Goal: Obtain resource: Obtain resource

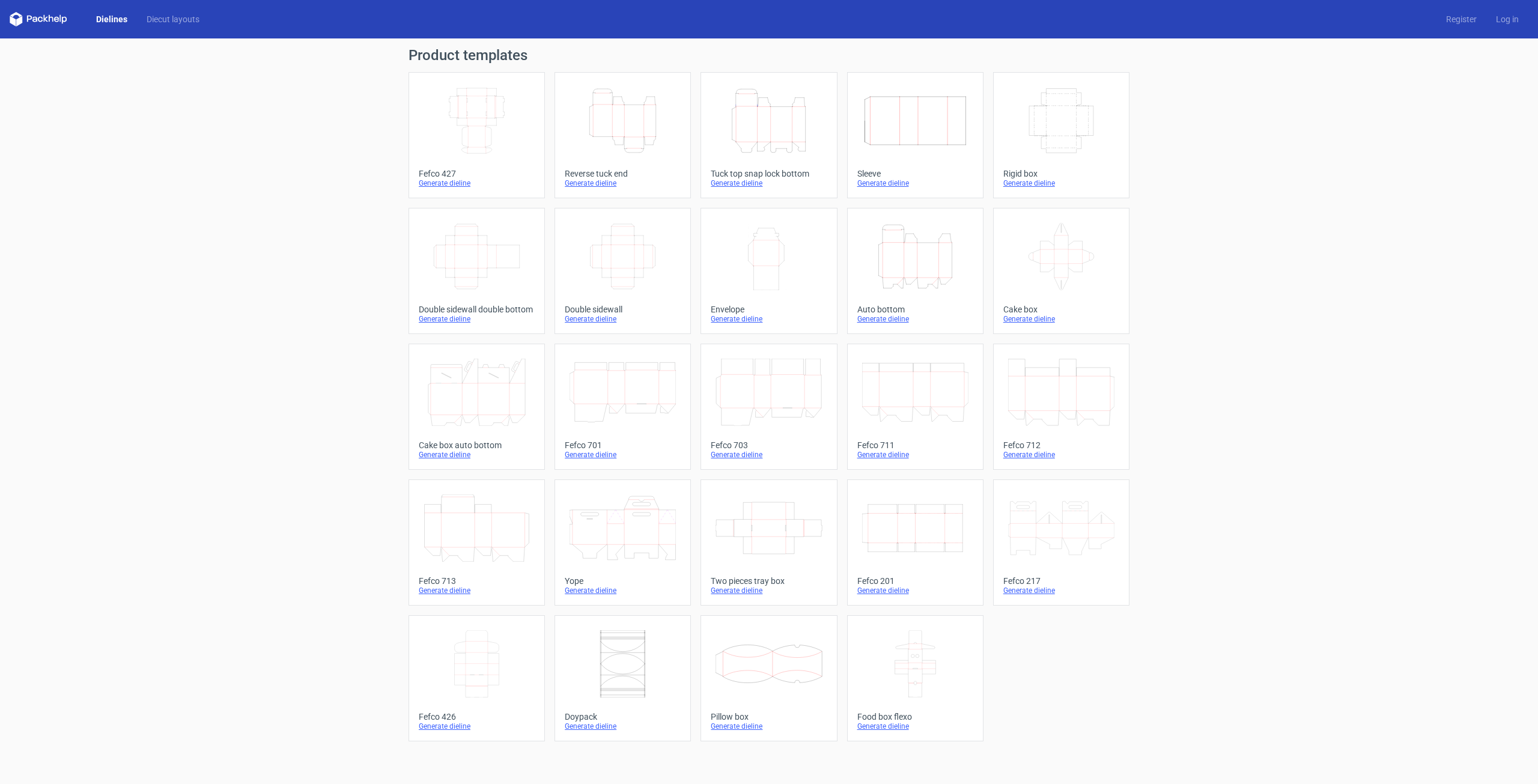
click at [881, 588] on div "Generate dieline" at bounding box center [915, 590] width 116 height 9
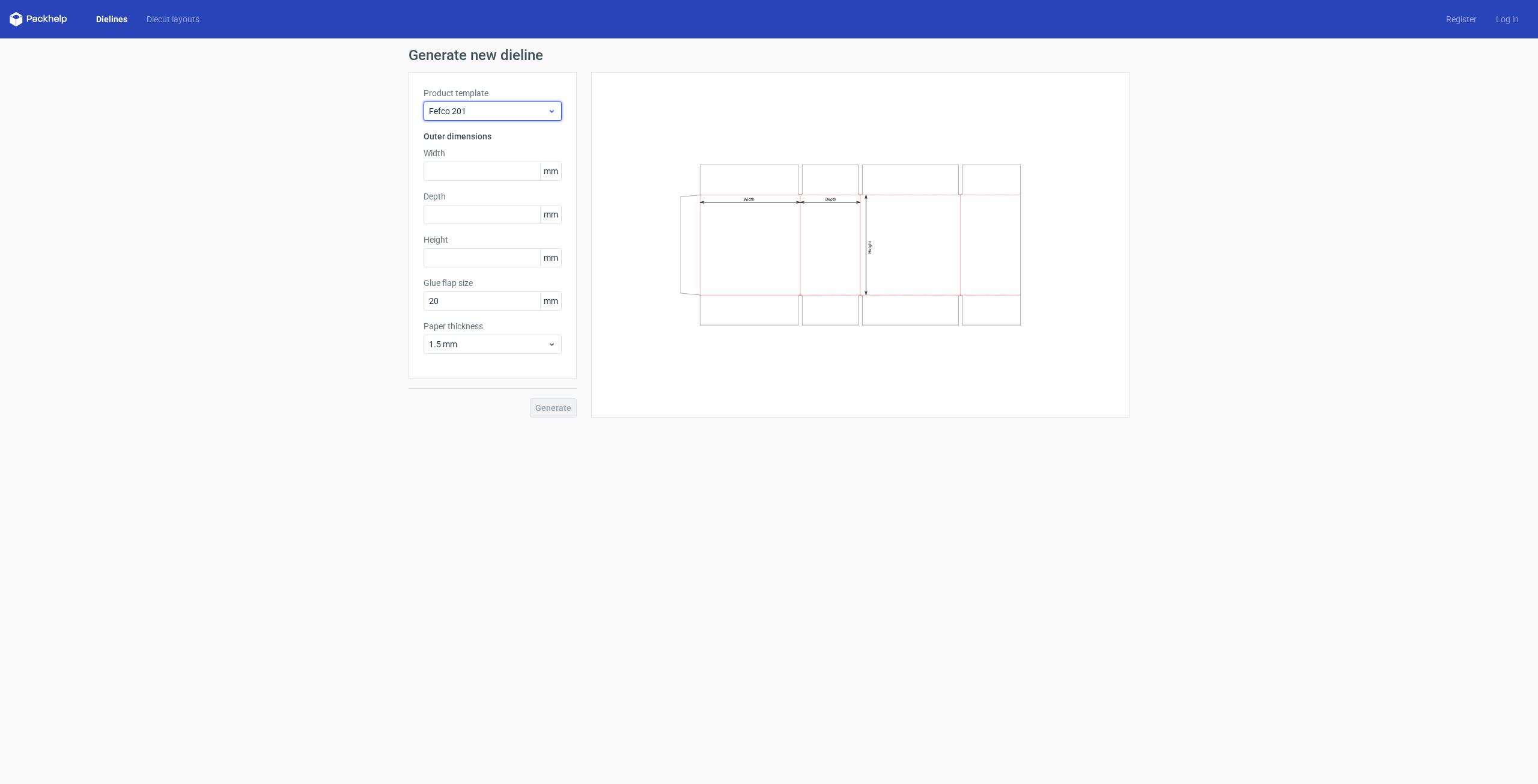
click at [552, 112] on use at bounding box center [551, 111] width 4 height 3
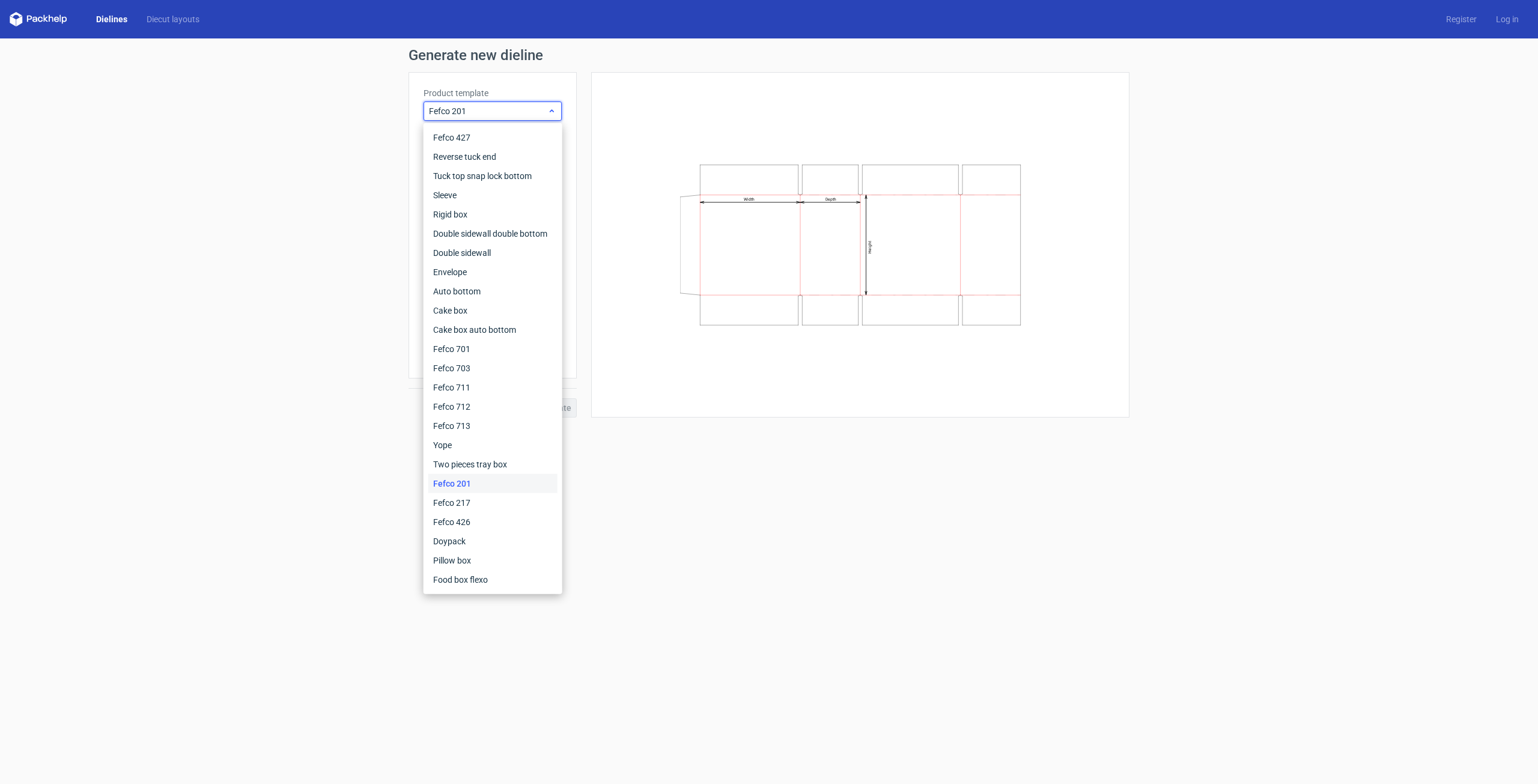
click at [552, 112] on icon at bounding box center [551, 111] width 9 height 9
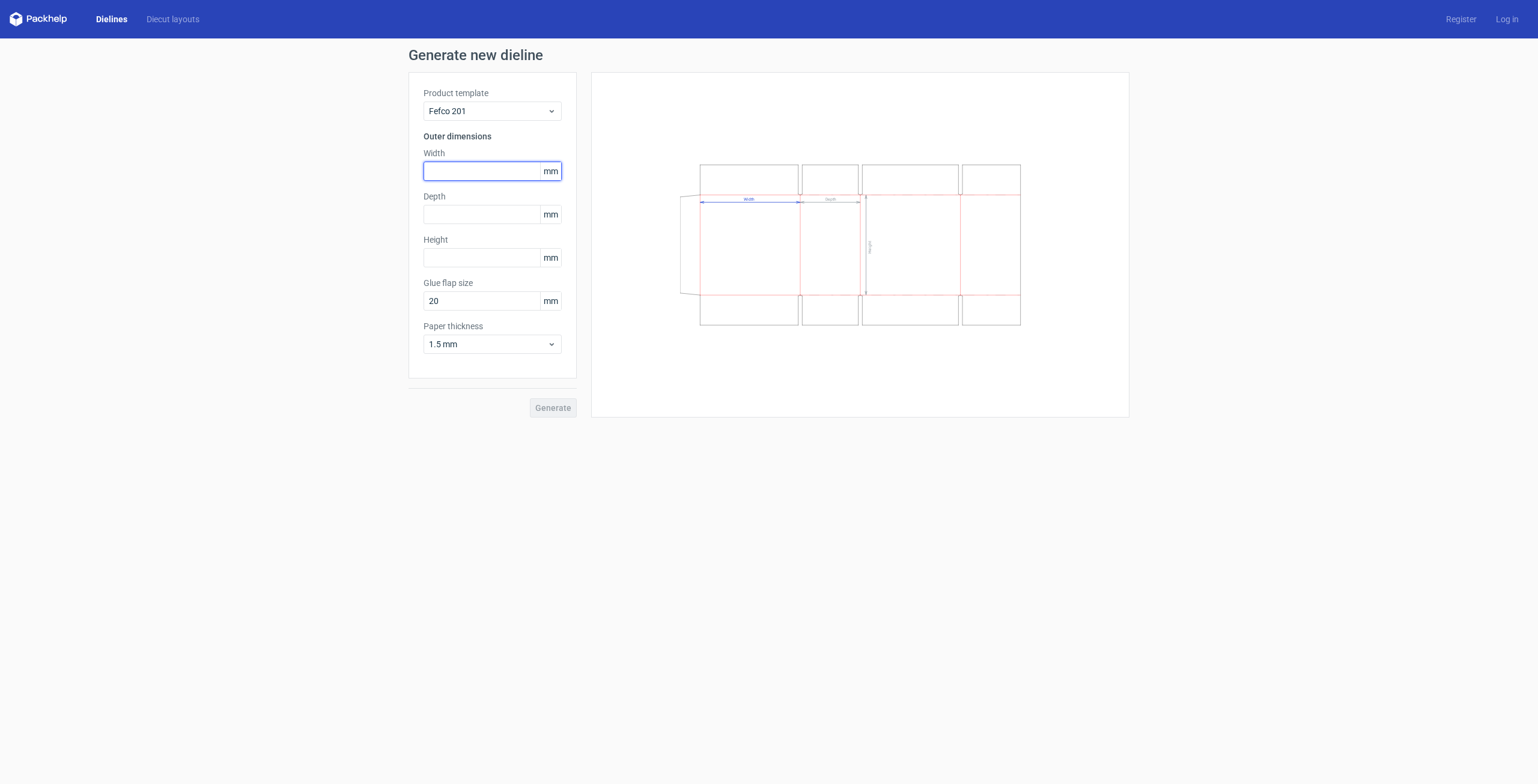
paste input "3048"
click at [460, 236] on input "text" at bounding box center [493, 235] width 138 height 19
drag, startPoint x: 437, startPoint y: 172, endPoint x: 449, endPoint y: 171, distance: 12.0
click at [449, 171] on input "3048" at bounding box center [493, 171] width 138 height 19
type input "305"
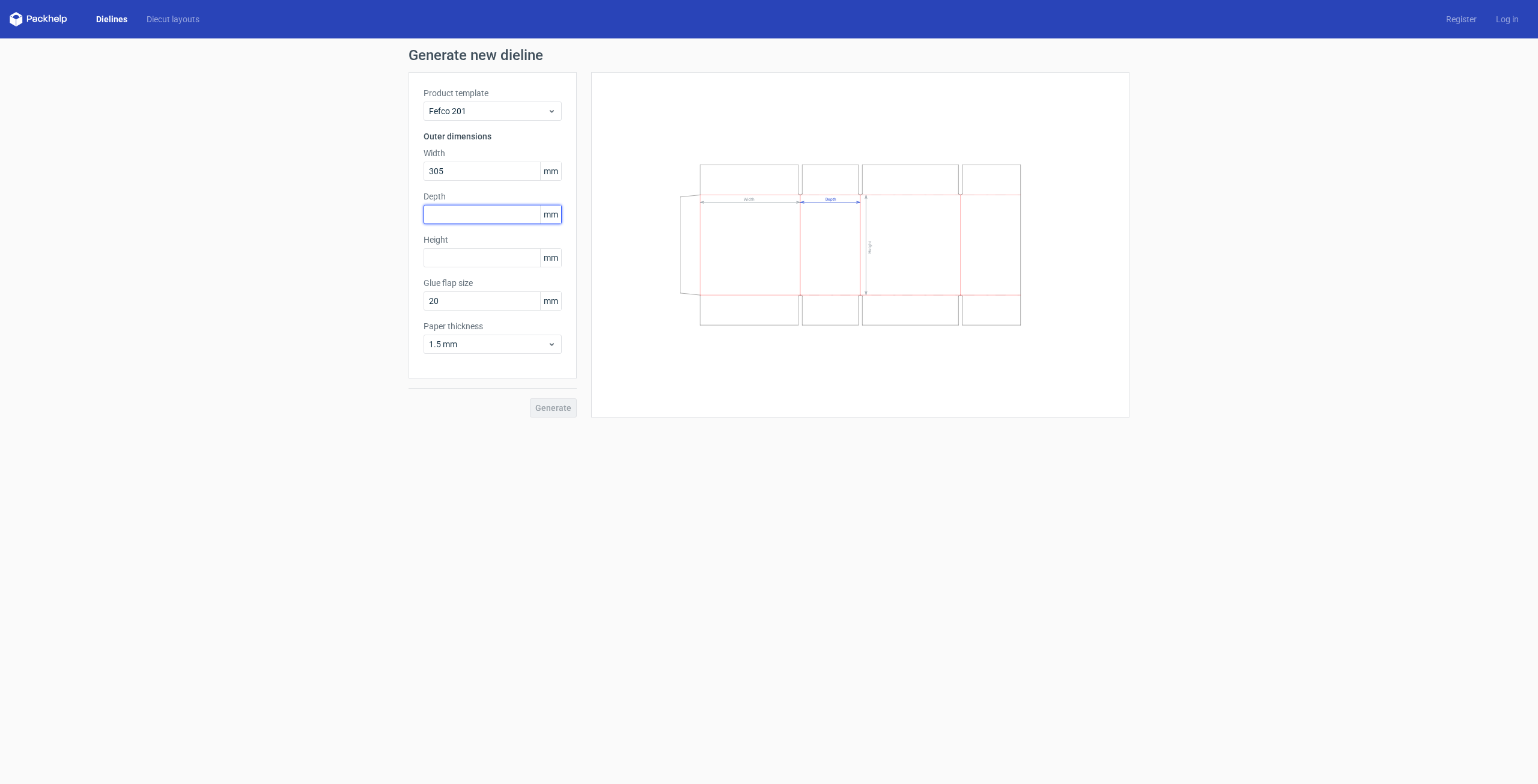
paste input "1524"
drag, startPoint x: 441, startPoint y: 213, endPoint x: 452, endPoint y: 217, distance: 11.7
click at [452, 216] on input "1524" at bounding box center [493, 214] width 138 height 19
type input "152"
click at [444, 258] on input "text" at bounding box center [493, 258] width 138 height 19
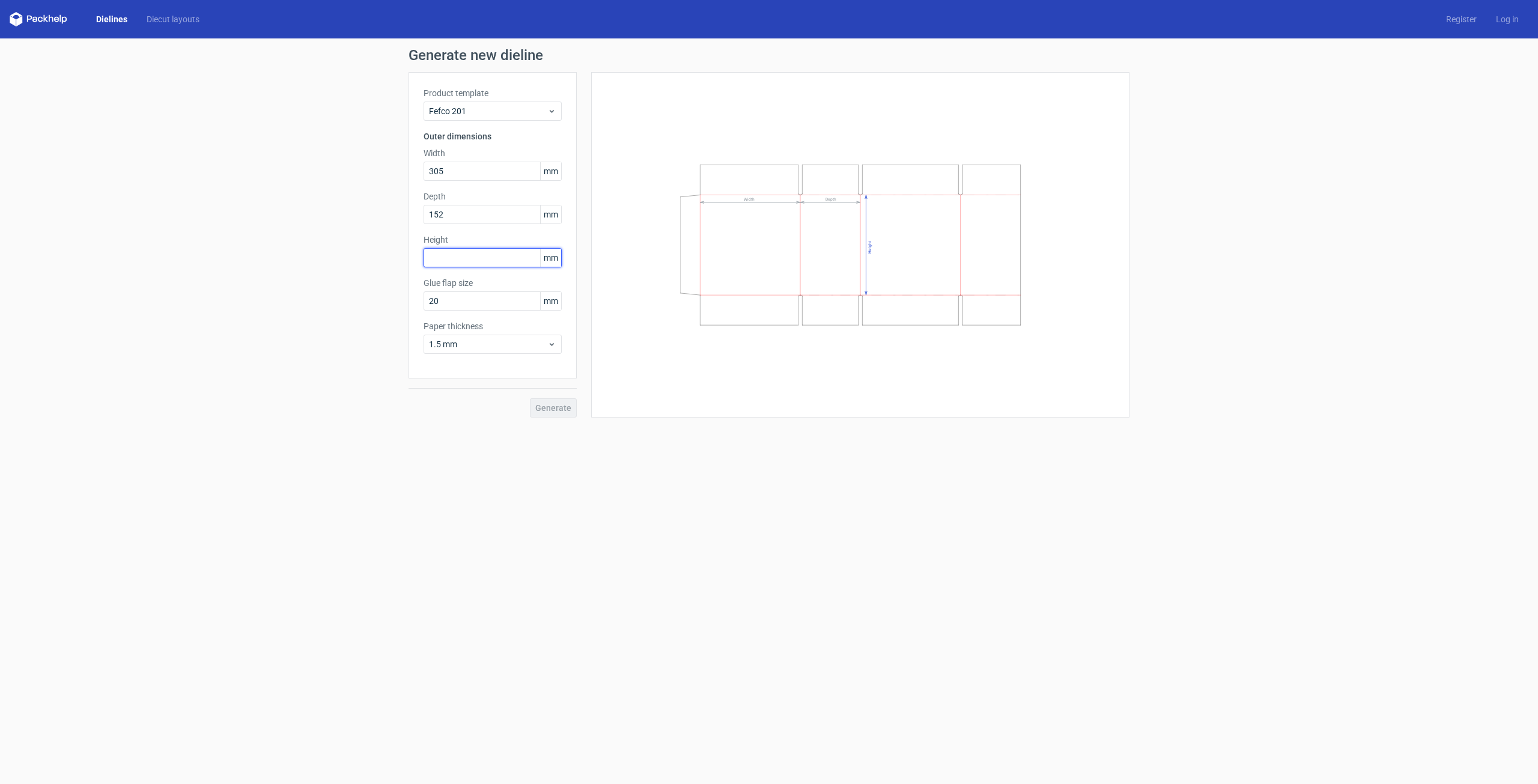
paste input "1524"
click at [449, 256] on input "1524" at bounding box center [493, 258] width 138 height 19
type input "152"
click at [455, 297] on input "20" at bounding box center [493, 301] width 138 height 19
click at [431, 296] on input "20" at bounding box center [493, 301] width 138 height 19
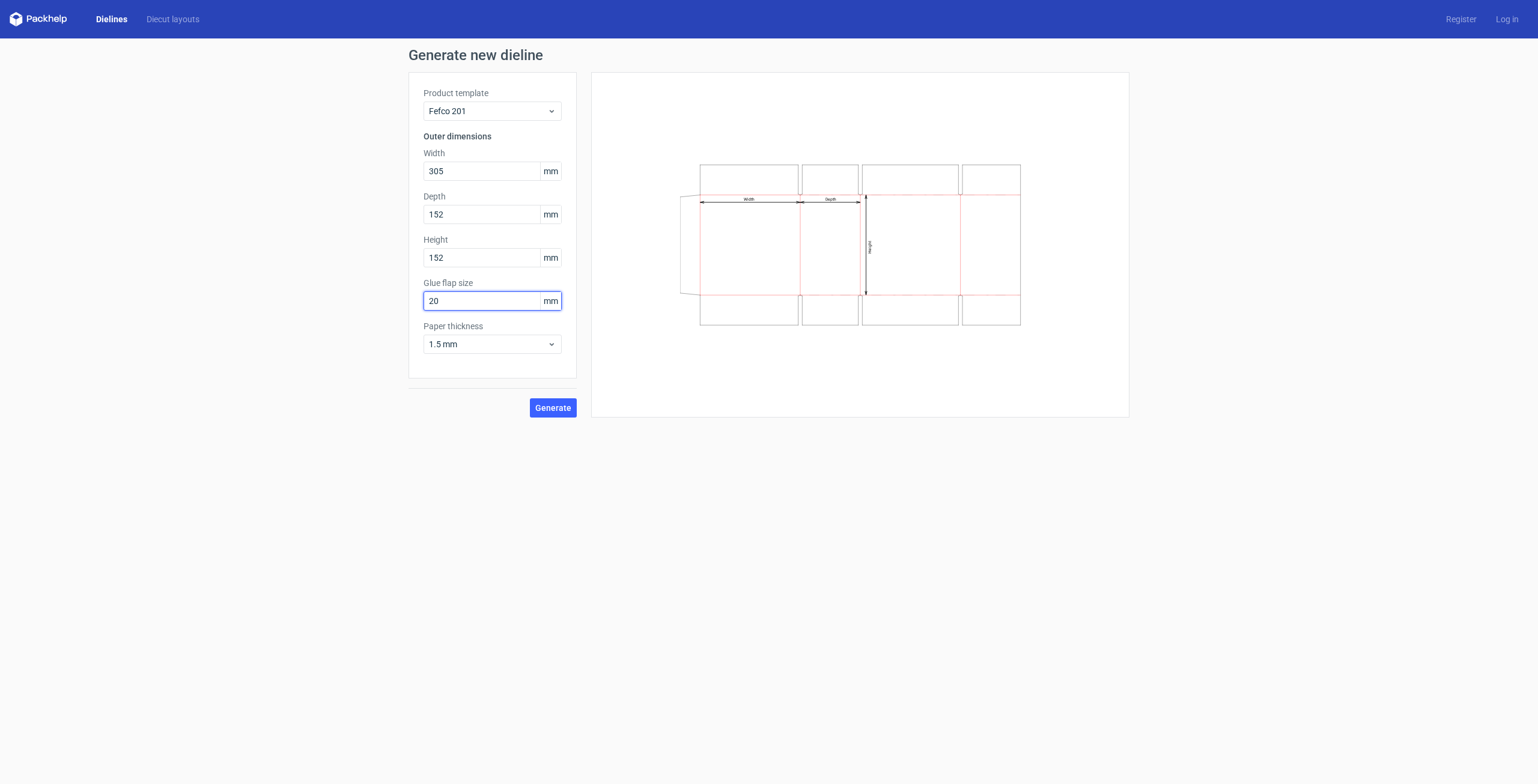
drag, startPoint x: 431, startPoint y: 296, endPoint x: 425, endPoint y: 299, distance: 6.7
click at [425, 299] on input "20" at bounding box center [493, 301] width 138 height 19
type input "30"
click at [803, 484] on form "Generate new dieline Product template Fefco 201 Outer dimensions Width 305 mm D…" at bounding box center [769, 411] width 1538 height 745
click at [474, 216] on input "152" at bounding box center [493, 214] width 138 height 19
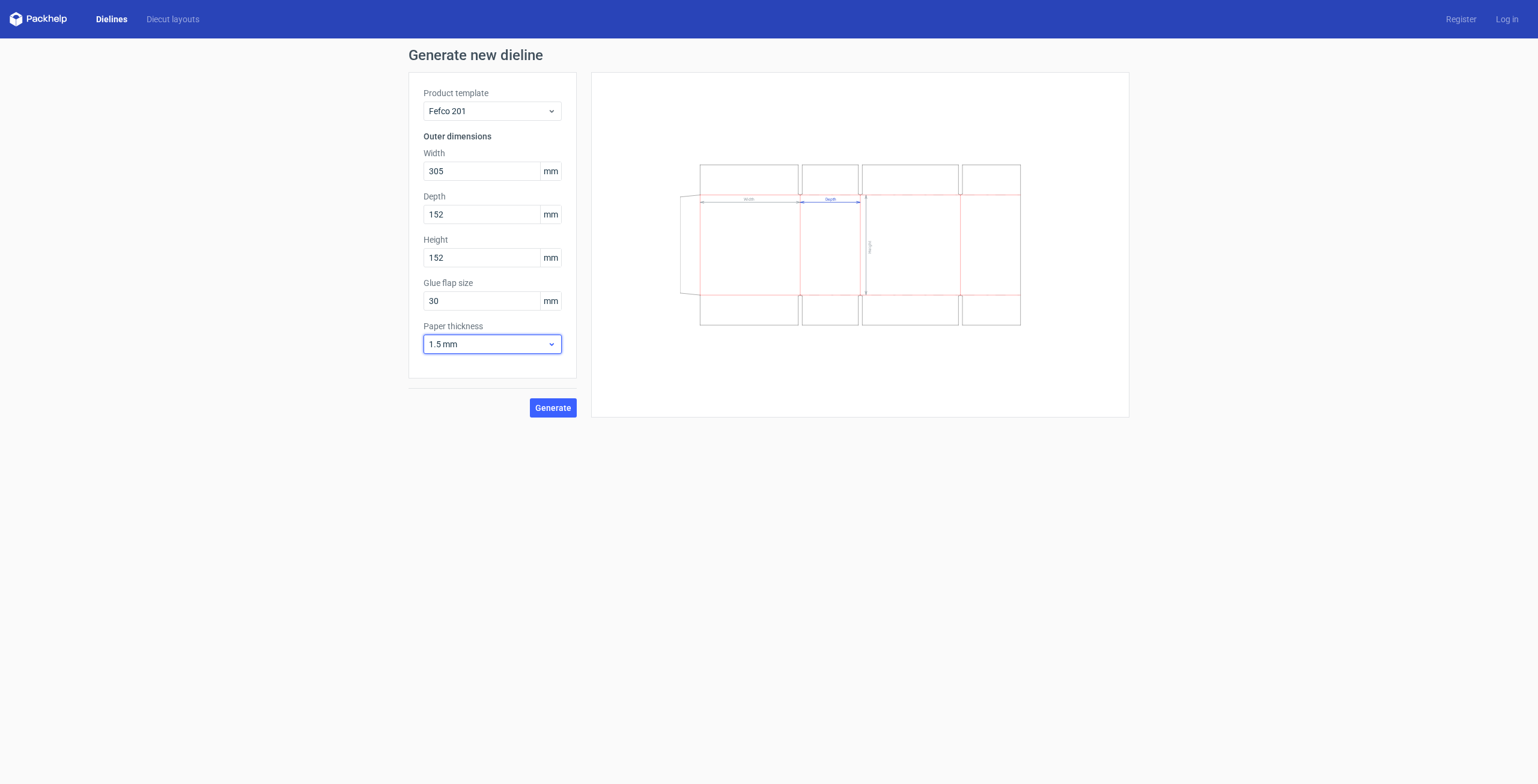
click at [474, 346] on span "1.5 mm" at bounding box center [489, 344] width 119 height 12
click at [686, 349] on div "Width Depth Height" at bounding box center [860, 244] width 508 height 315
click at [902, 402] on div "Width Depth Height" at bounding box center [860, 244] width 538 height 345
click at [904, 502] on form "Generate new dieline Product template Fefco 201 Outer dimensions Width 305 mm D…" at bounding box center [769, 411] width 1538 height 745
click at [1113, 394] on div "Width Depth Height" at bounding box center [860, 244] width 508 height 315
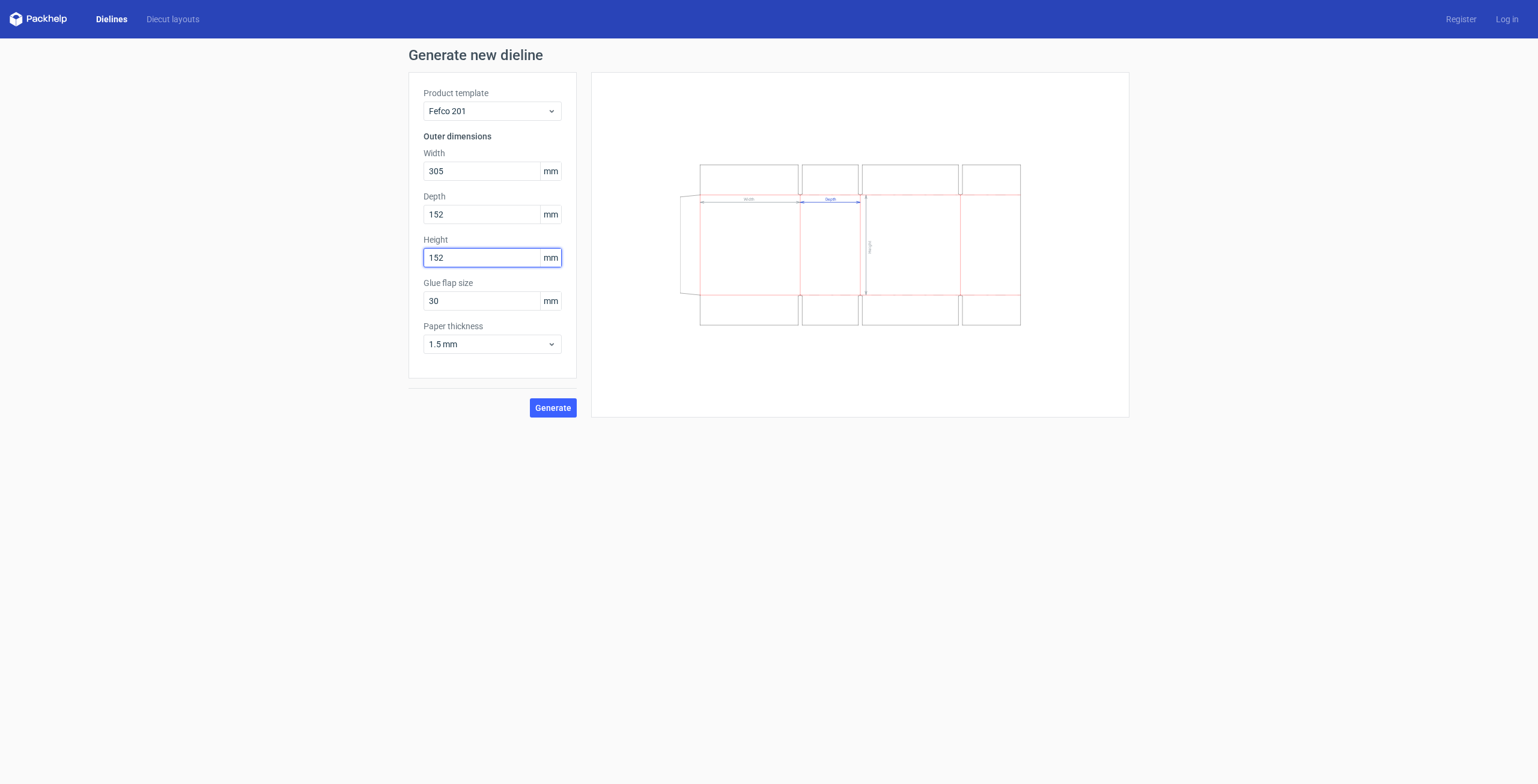
click at [464, 254] on input "152" at bounding box center [493, 258] width 138 height 19
click at [1243, 491] on form "Generate new dieline Product template Fefco 201 Outer dimensions Width 305 mm D…" at bounding box center [769, 411] width 1538 height 745
click at [552, 409] on span "Generate" at bounding box center [554, 408] width 36 height 9
click at [1099, 59] on link "Download file" at bounding box center [1088, 58] width 62 height 19
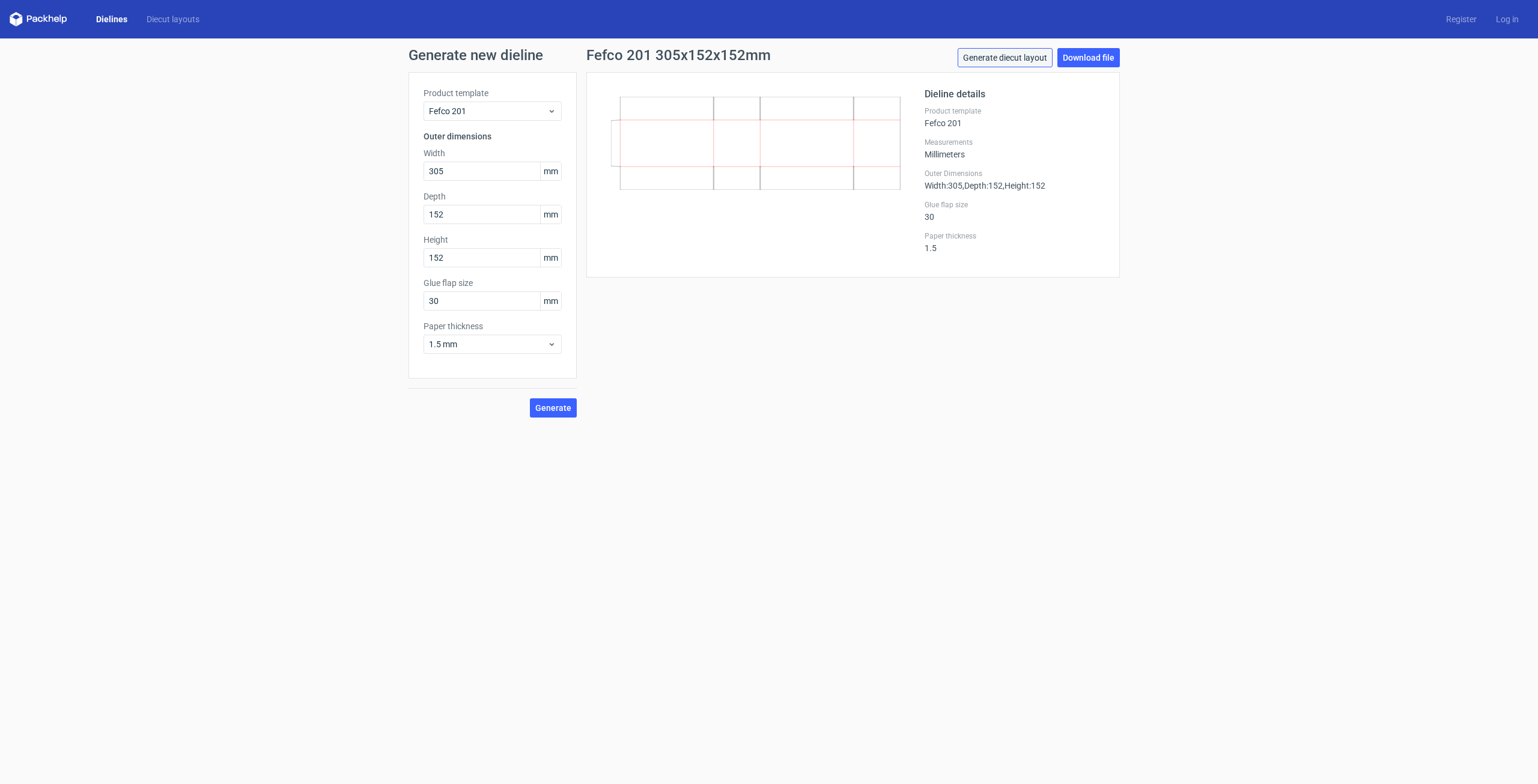
click at [1006, 61] on link "Generate diecut layout" at bounding box center [1005, 58] width 95 height 19
click at [1091, 62] on link "Download file" at bounding box center [1088, 58] width 62 height 19
click at [1042, 58] on link "Generate diecut layout" at bounding box center [1005, 58] width 95 height 19
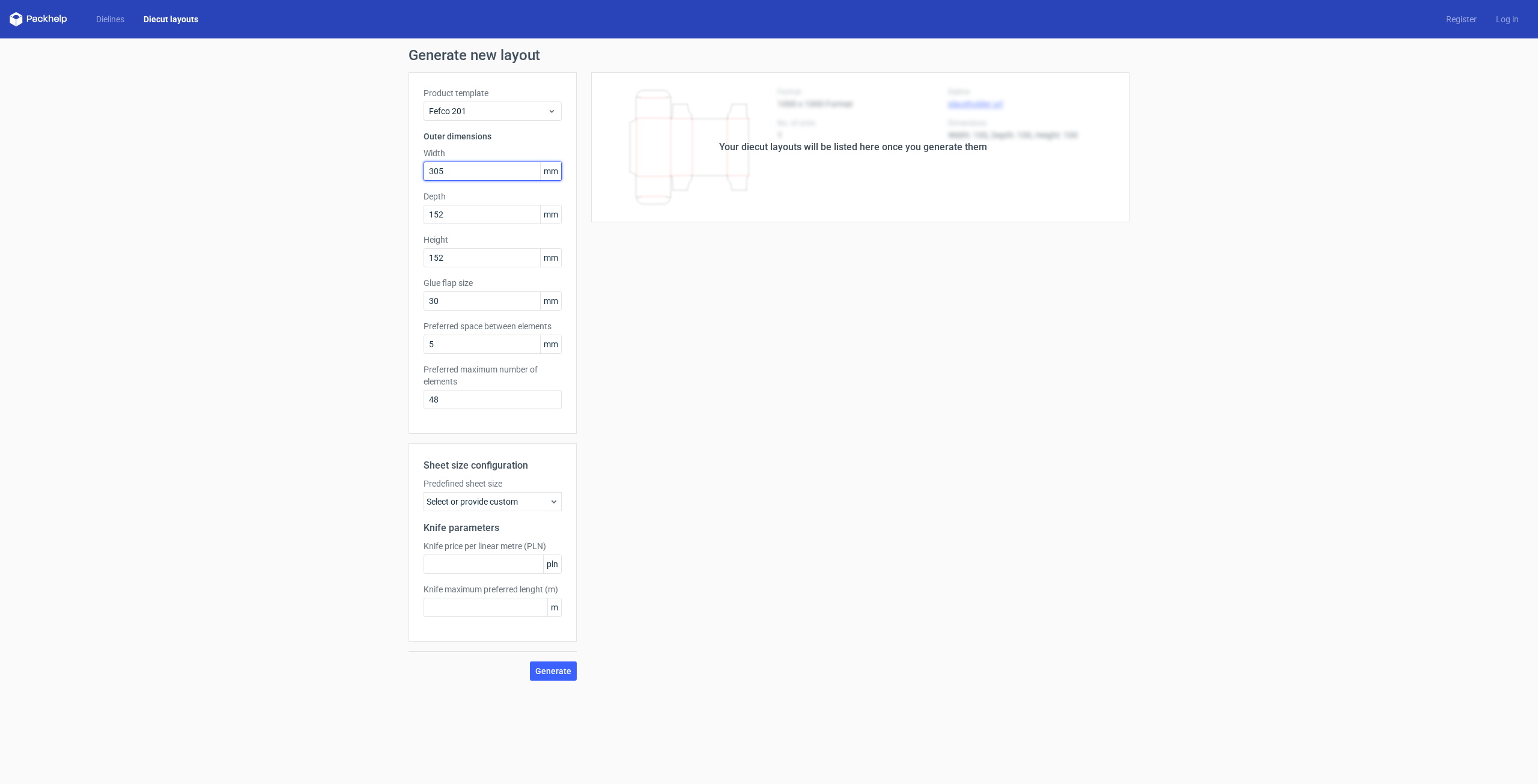
click at [482, 172] on input "305" at bounding box center [493, 171] width 138 height 19
click at [495, 116] on span "Fefco 201" at bounding box center [489, 111] width 119 height 12
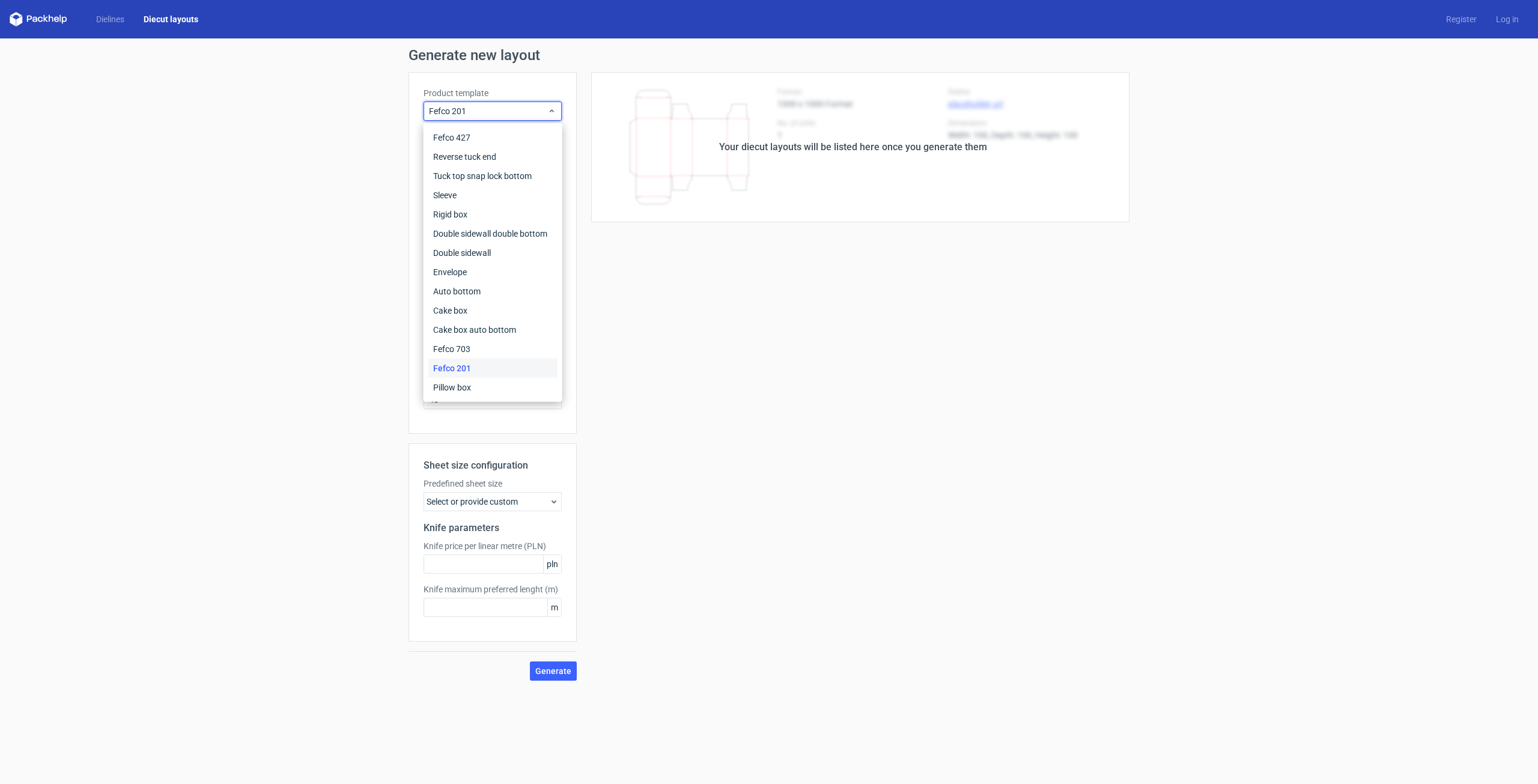
click at [664, 385] on div "Your diecut layouts will be listed here once you generate them Height Depth Wid…" at bounding box center [853, 376] width 553 height 609
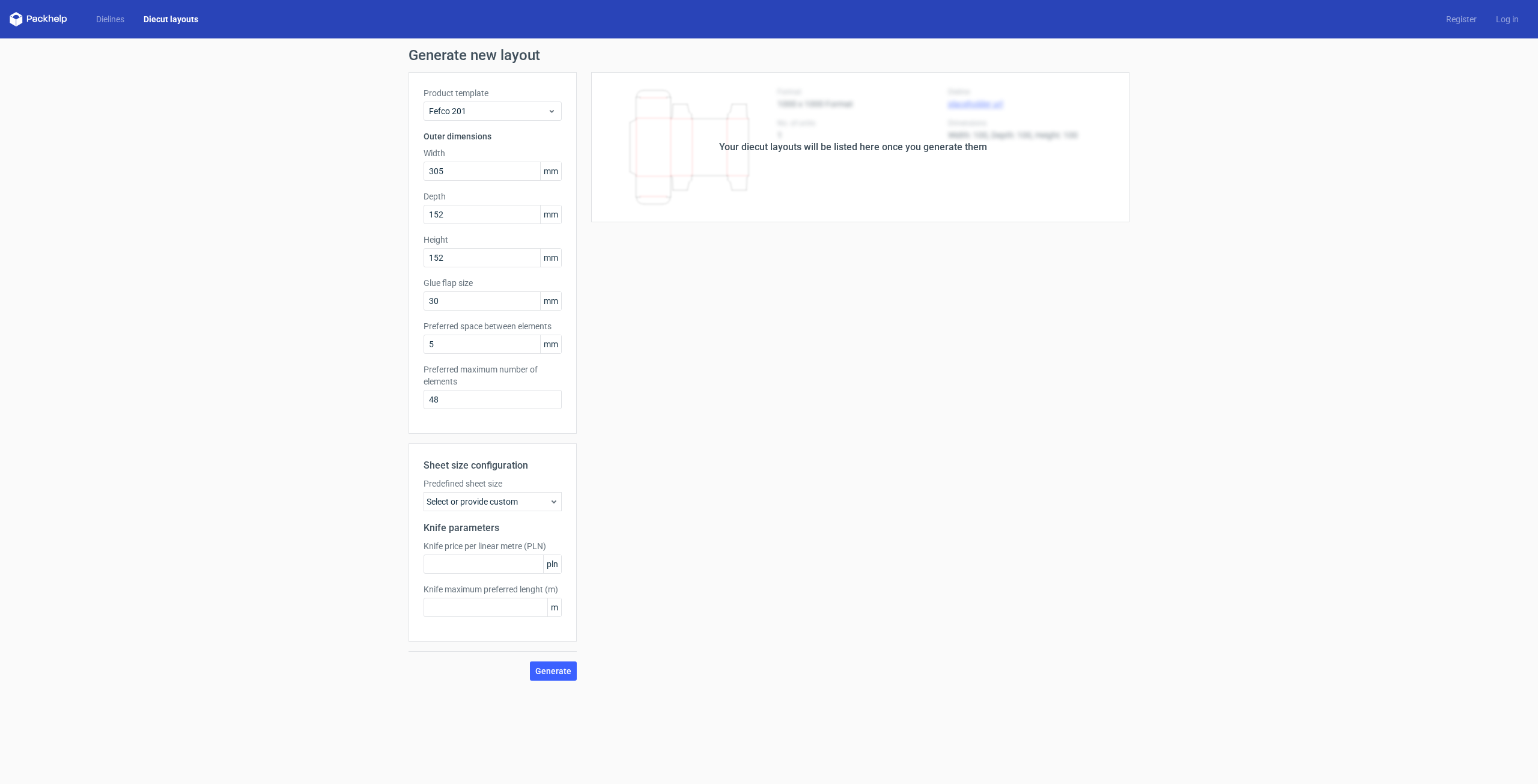
click at [532, 500] on div "Select or provide custom" at bounding box center [493, 501] width 138 height 19
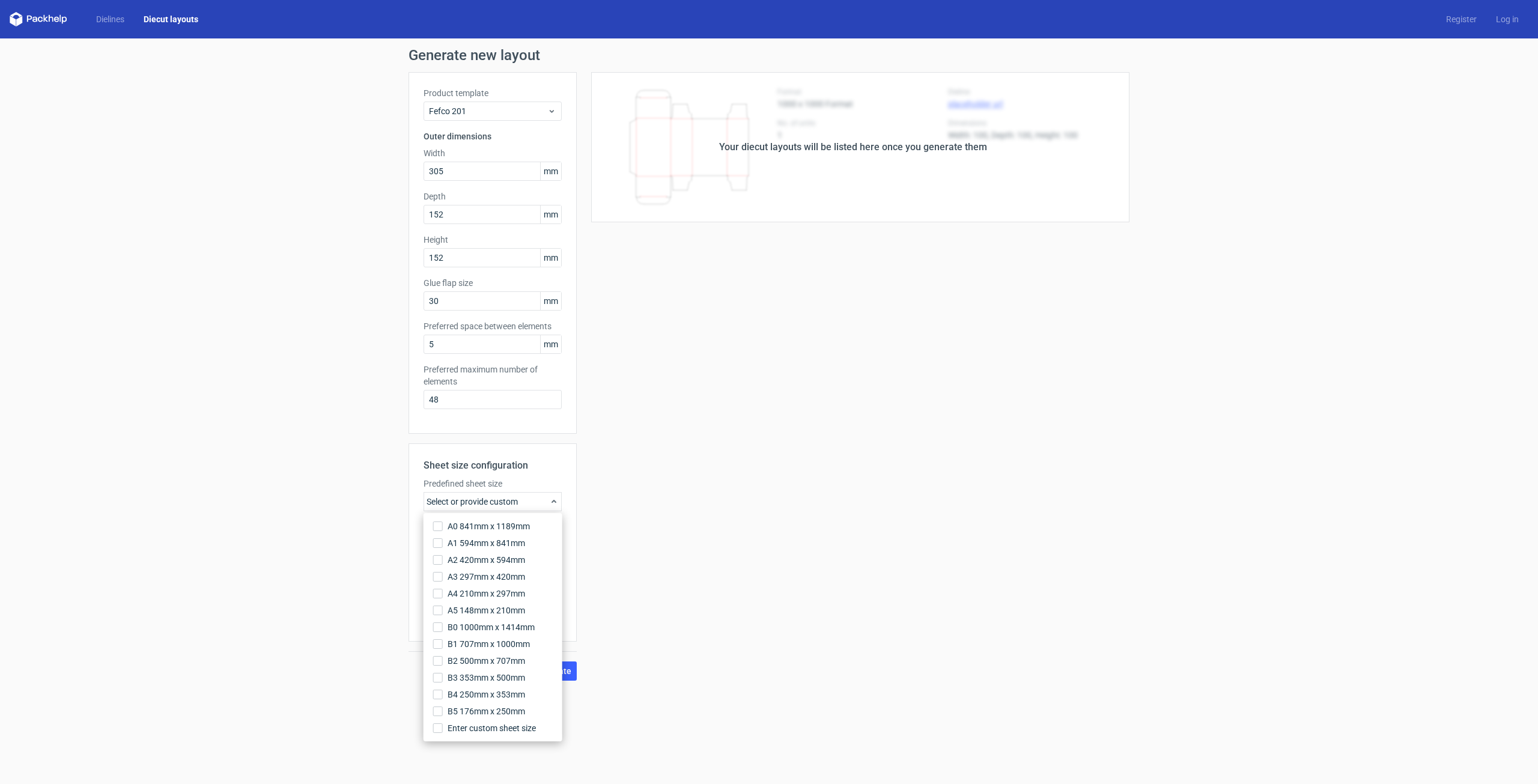
click at [562, 494] on div "Sheet size configuration Predefined sheet size Select or provide custom Knife p…" at bounding box center [493, 542] width 168 height 198
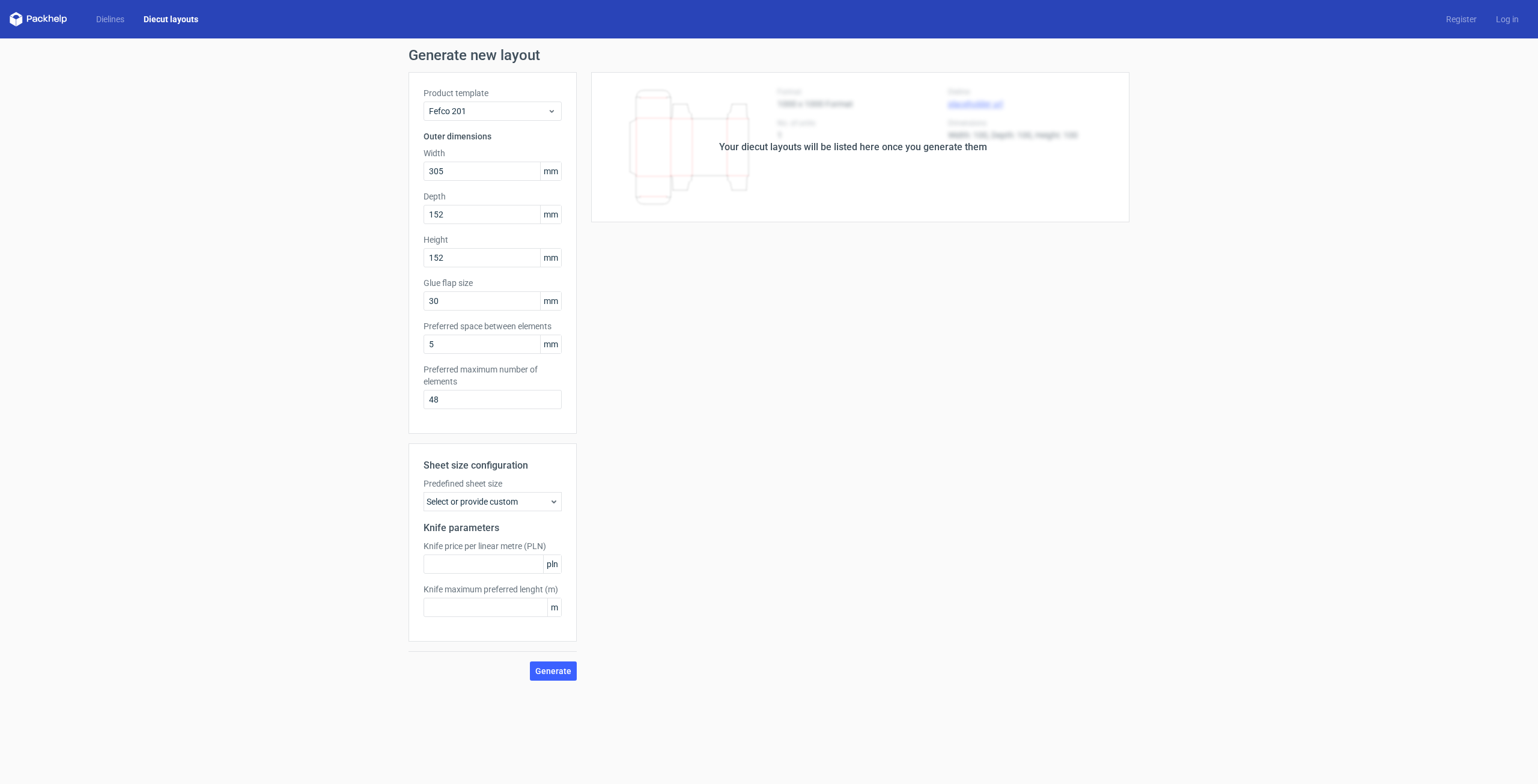
click at [557, 502] on icon at bounding box center [554, 501] width 9 height 9
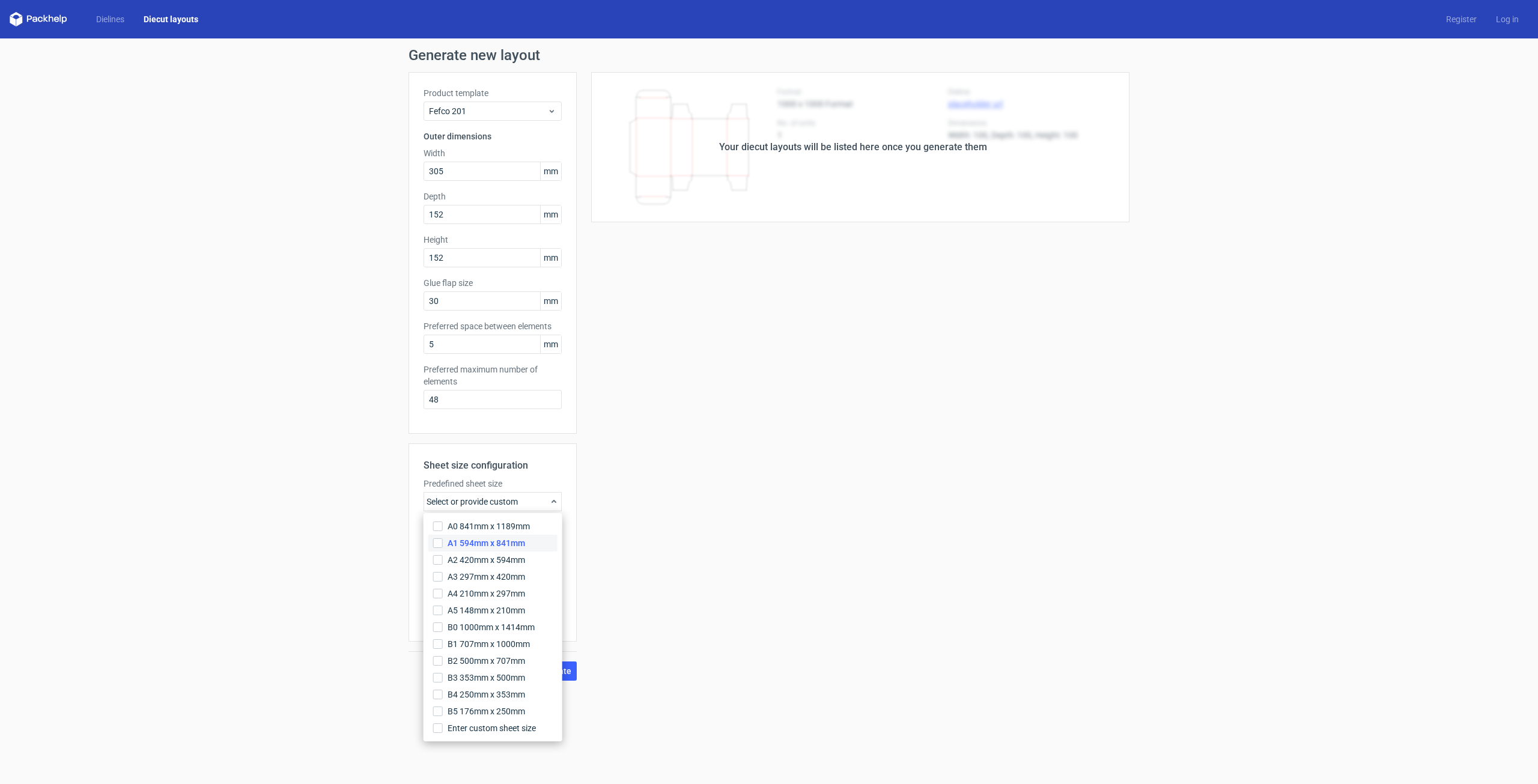
click at [527, 544] on label "A1 594mm x 841mm" at bounding box center [493, 542] width 129 height 17
click at [443, 544] on input "A1 594mm x 841mm" at bounding box center [438, 543] width 9 height 9
click at [583, 491] on div "Your diecut layouts will be listed here once you generate them Height Depth Wid…" at bounding box center [853, 376] width 553 height 609
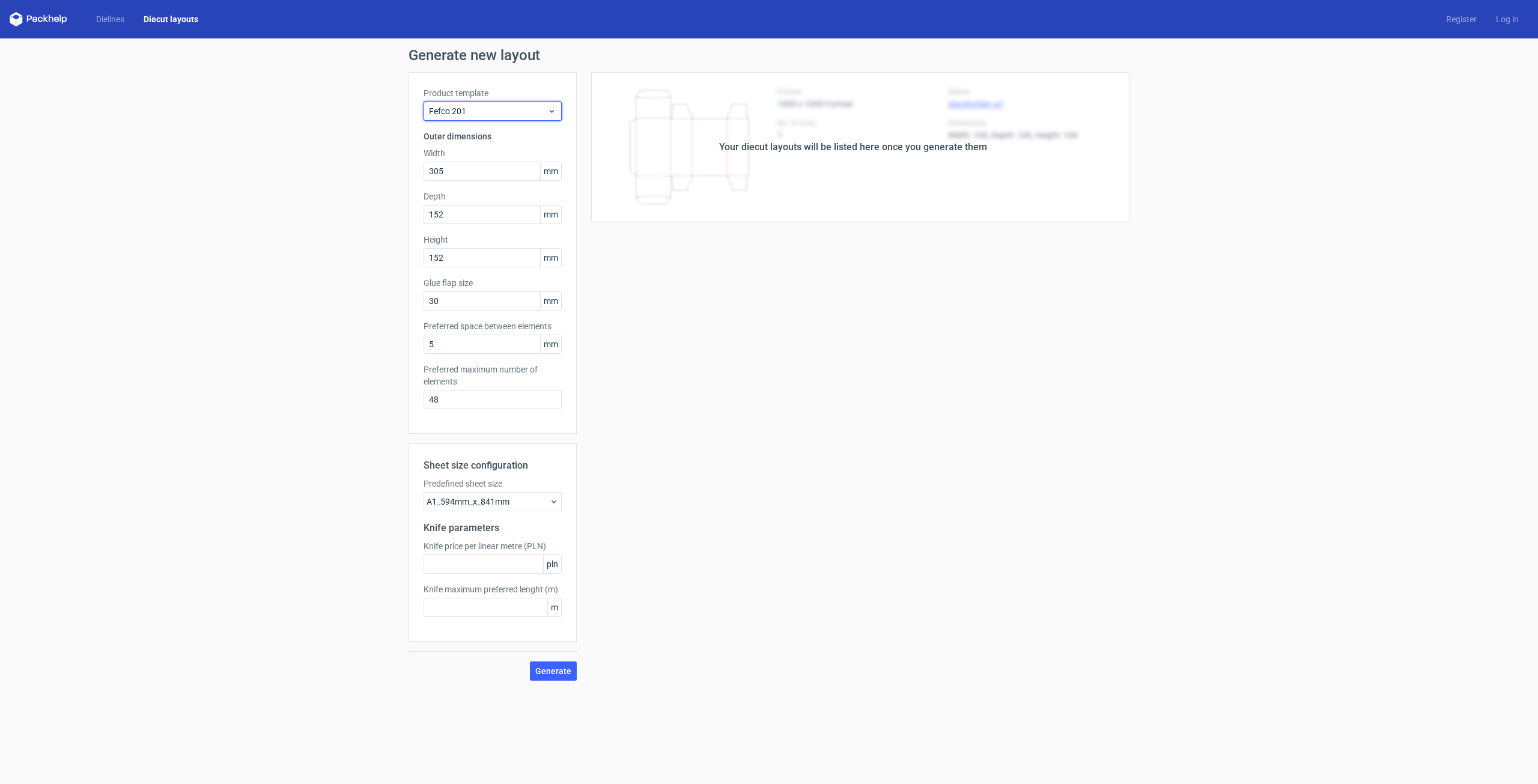
click at [501, 114] on span "Fefco 201" at bounding box center [489, 111] width 119 height 12
click at [553, 672] on span "Generate" at bounding box center [554, 671] width 36 height 9
click at [539, 107] on span "Fefco 201" at bounding box center [489, 111] width 119 height 12
click at [481, 354] on div "Fefco 703" at bounding box center [493, 349] width 129 height 19
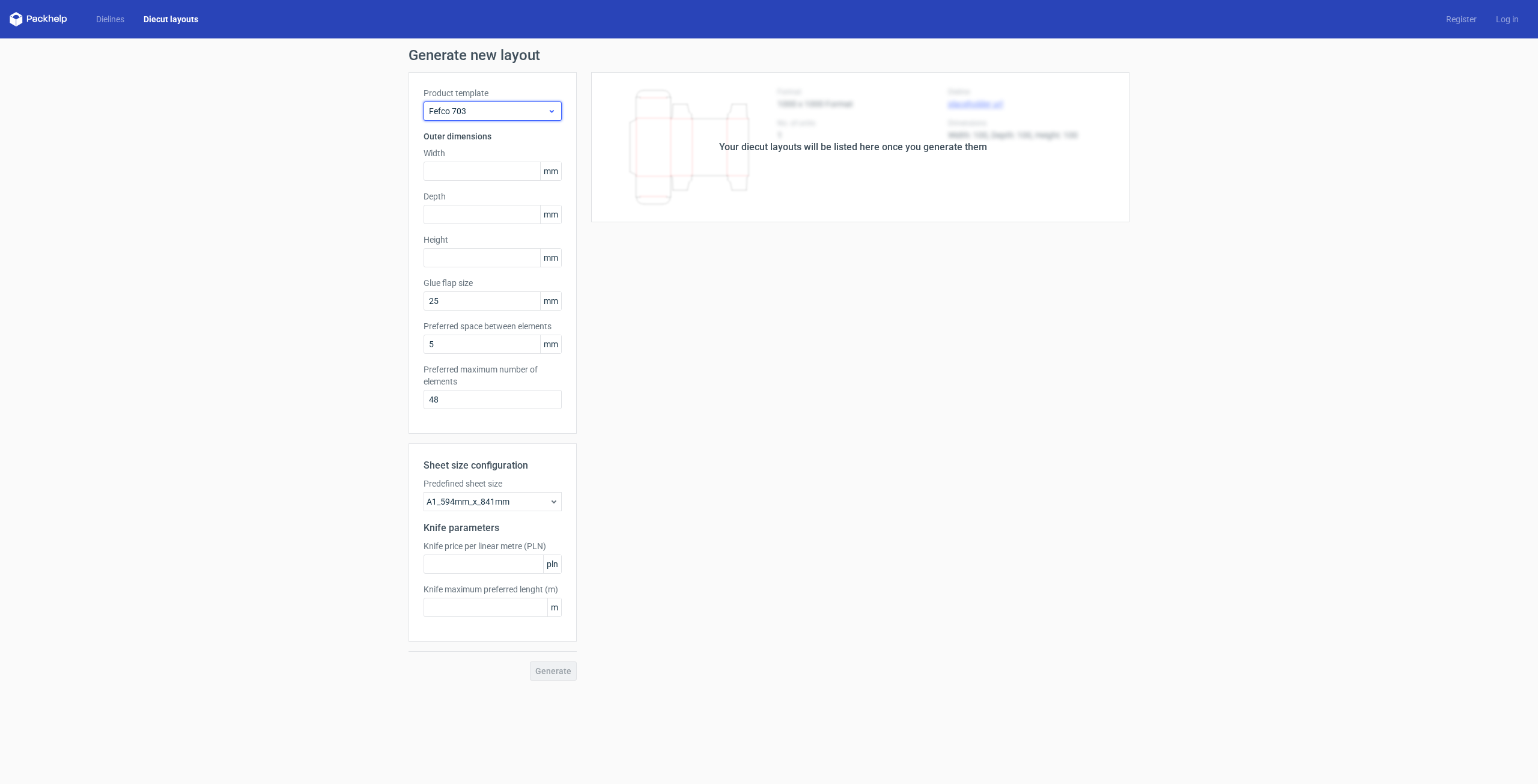
click at [553, 113] on icon at bounding box center [551, 111] width 9 height 9
click at [458, 366] on div "Fefco 201" at bounding box center [493, 368] width 129 height 19
click at [675, 165] on div "Your diecut layouts will be listed here once you generate them" at bounding box center [853, 147] width 553 height 150
click at [754, 149] on div "Your diecut layouts will be listed here once you generate them" at bounding box center [853, 147] width 268 height 14
click at [901, 451] on div "Your diecut layouts will be listed here once you generate them Height Depth Wid…" at bounding box center [853, 376] width 553 height 609
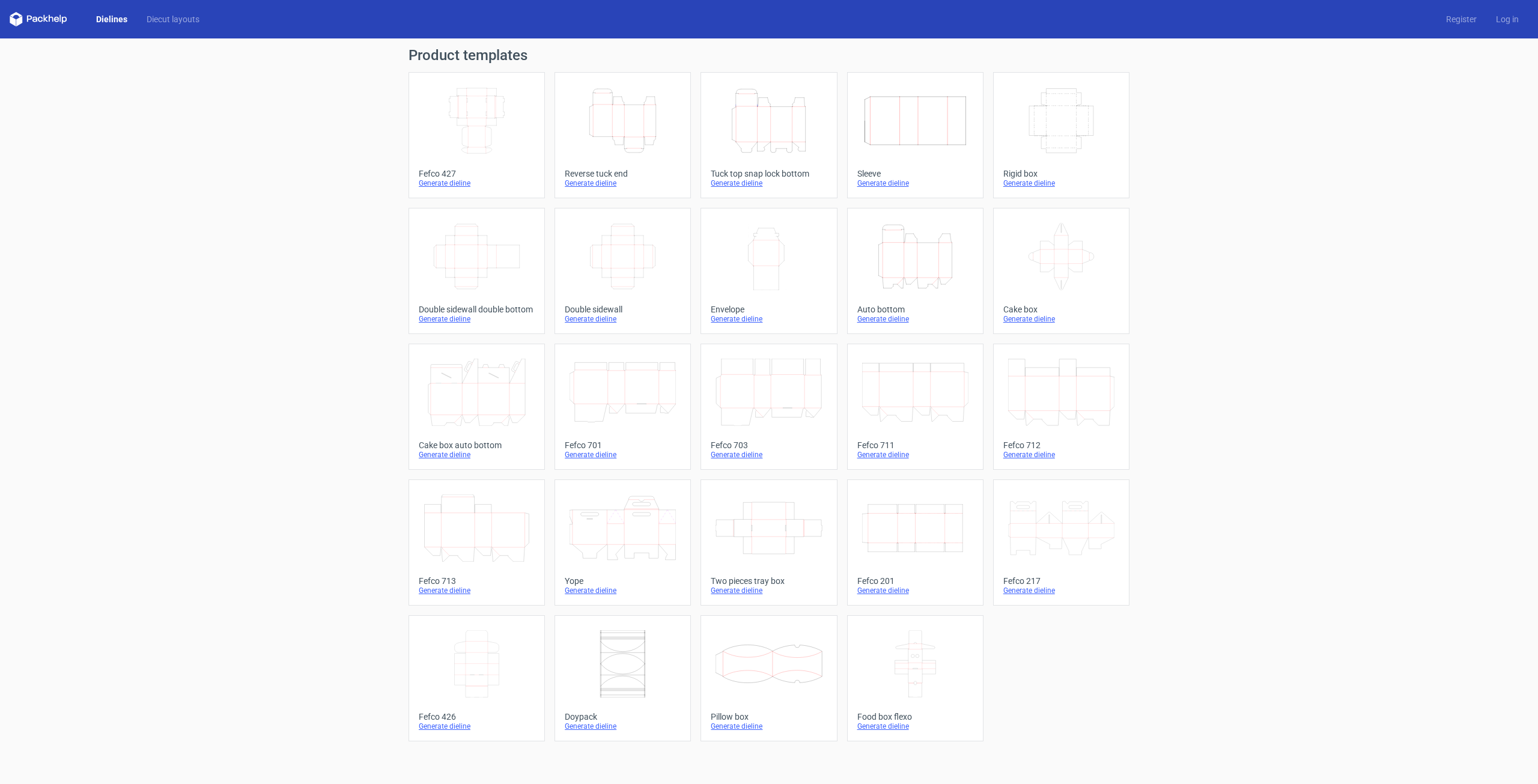
click at [902, 530] on icon "Width Depth Height" at bounding box center [916, 527] width 107 height 67
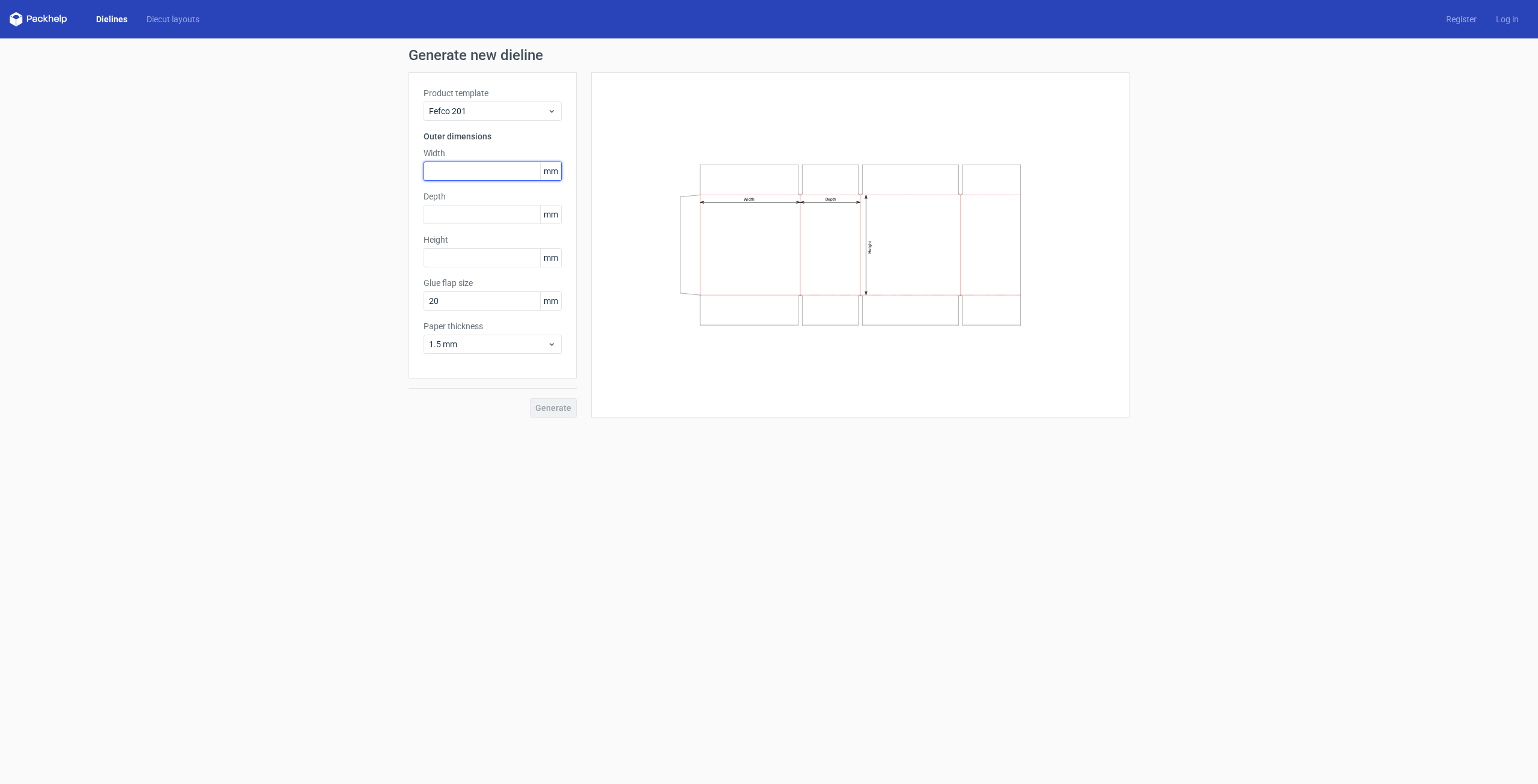
click at [497, 172] on input "text" at bounding box center [493, 171] width 138 height 19
type input "305"
click at [449, 213] on input "text" at bounding box center [493, 214] width 138 height 19
type input "152"
click at [462, 266] on input "text" at bounding box center [493, 258] width 138 height 19
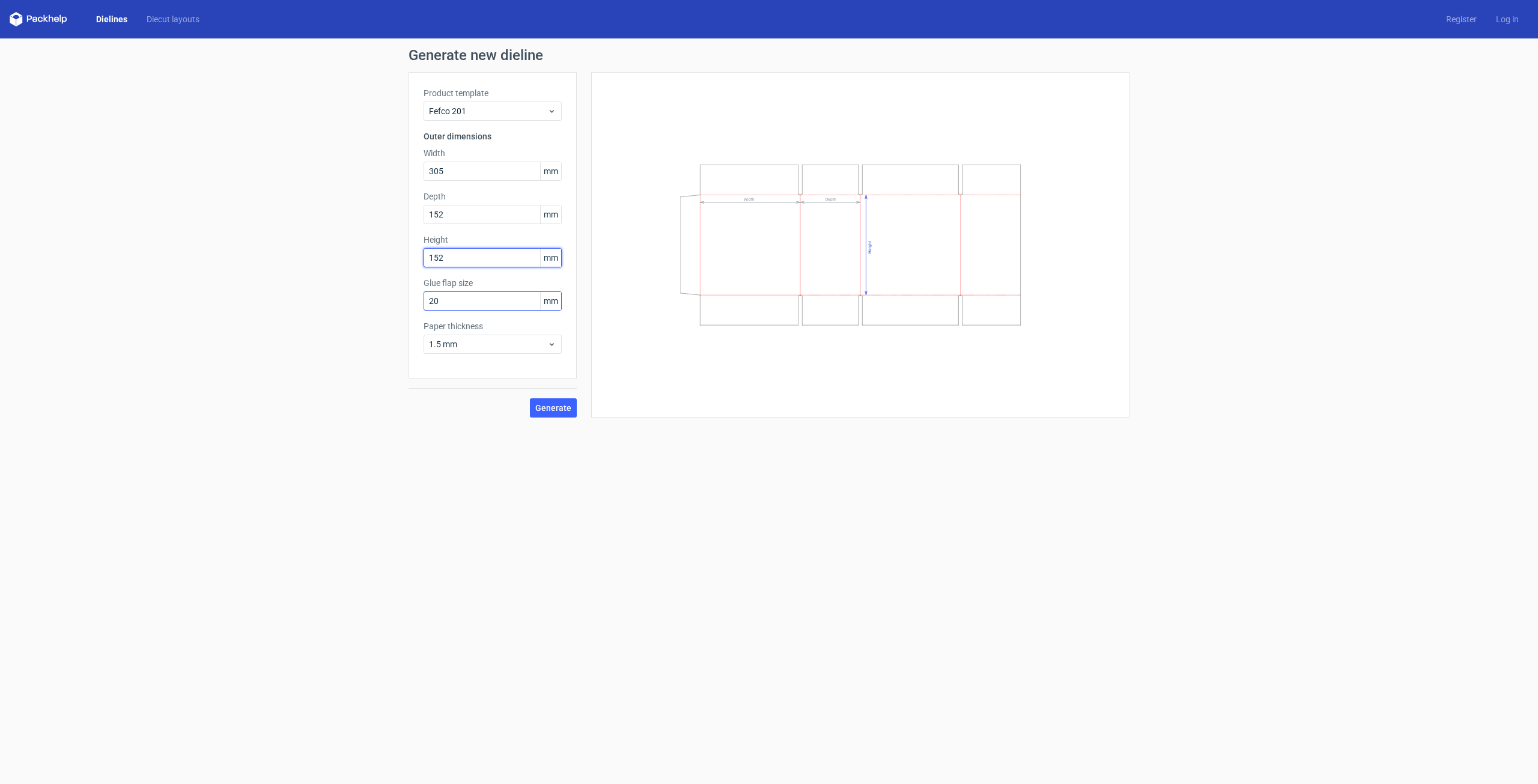
type input "152"
drag, startPoint x: 433, startPoint y: 300, endPoint x: 416, endPoint y: 304, distance: 17.5
click at [417, 304] on div "Product template Fefco 201 Outer dimensions Width 305 mm Depth 152 mm Height 15…" at bounding box center [493, 225] width 168 height 307
type input "30"
click at [564, 404] on span "Generate" at bounding box center [554, 408] width 36 height 9
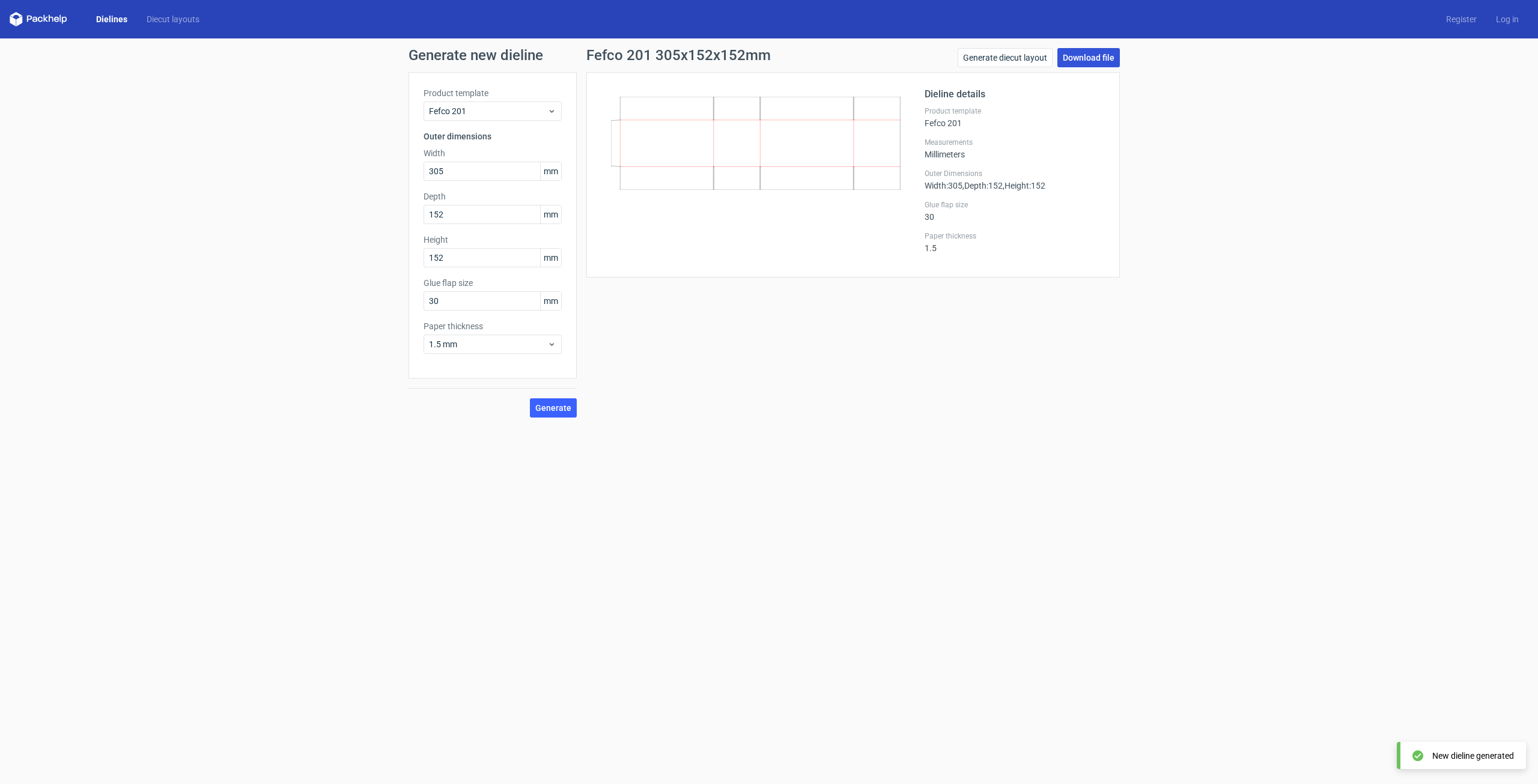
click at [1090, 61] on link "Download file" at bounding box center [1088, 58] width 62 height 19
